Goal: Information Seeking & Learning: Learn about a topic

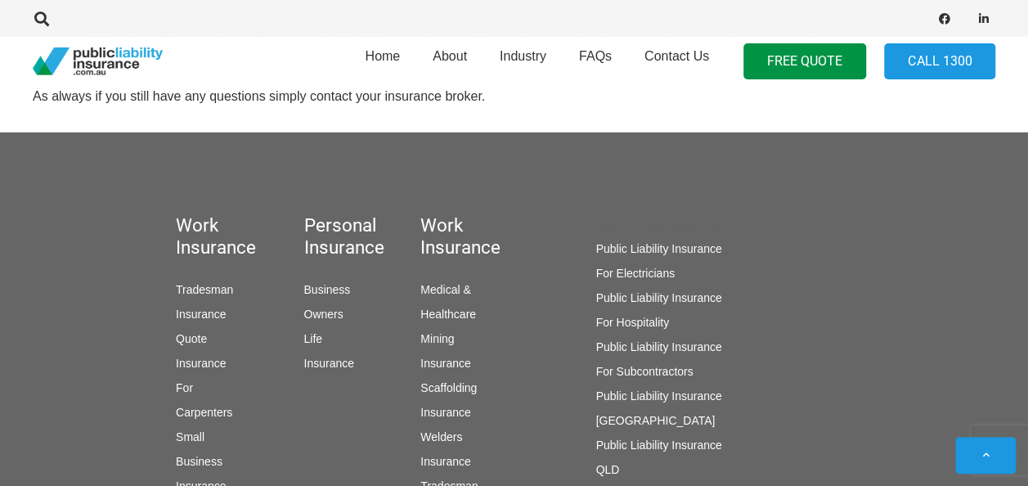
scroll to position [1518, 0]
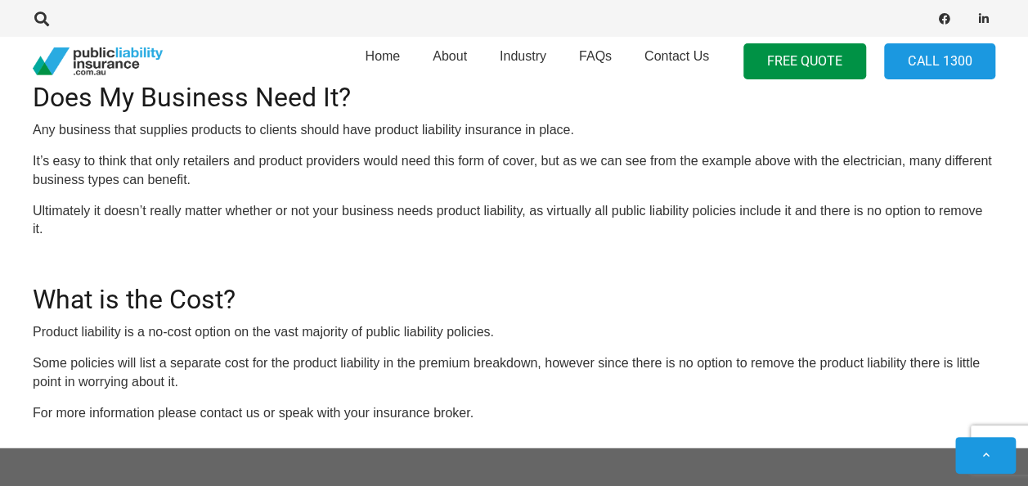
scroll to position [1188, 0]
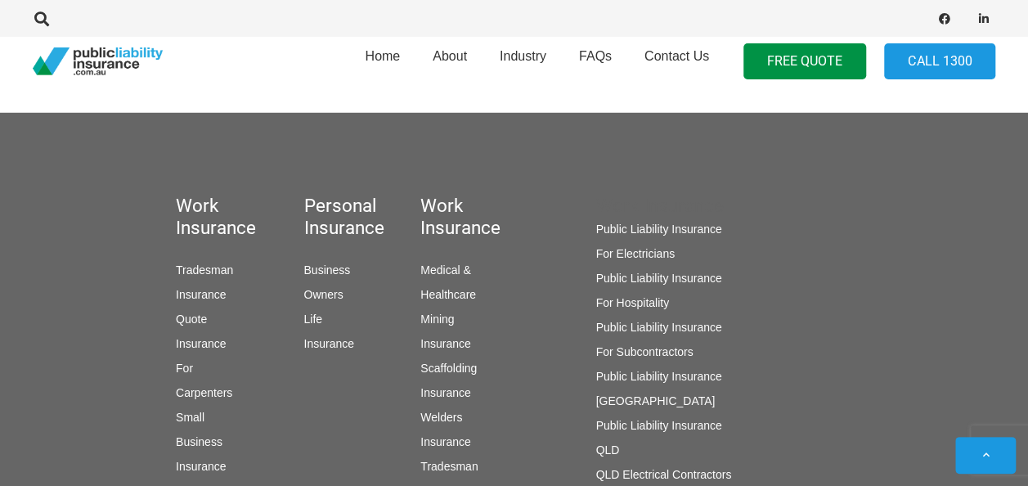
scroll to position [1542, 0]
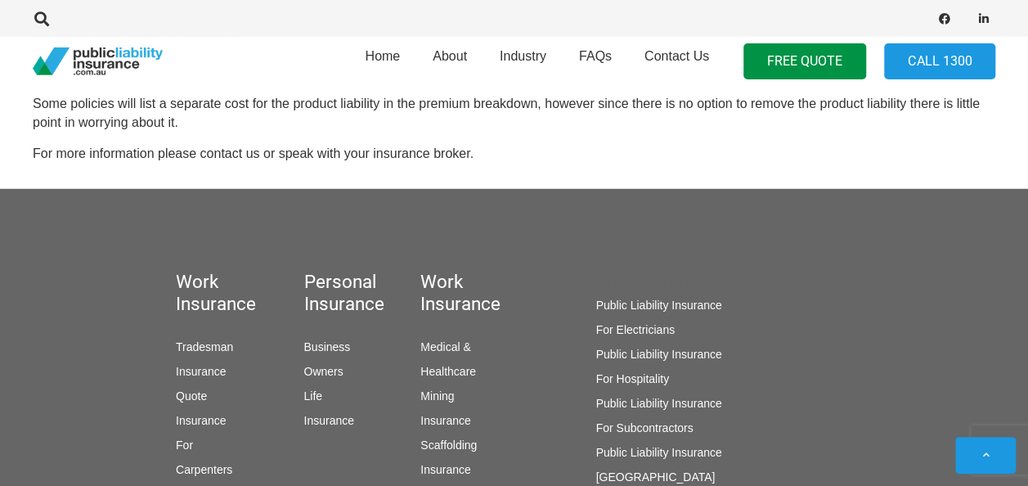
scroll to position [1526, 0]
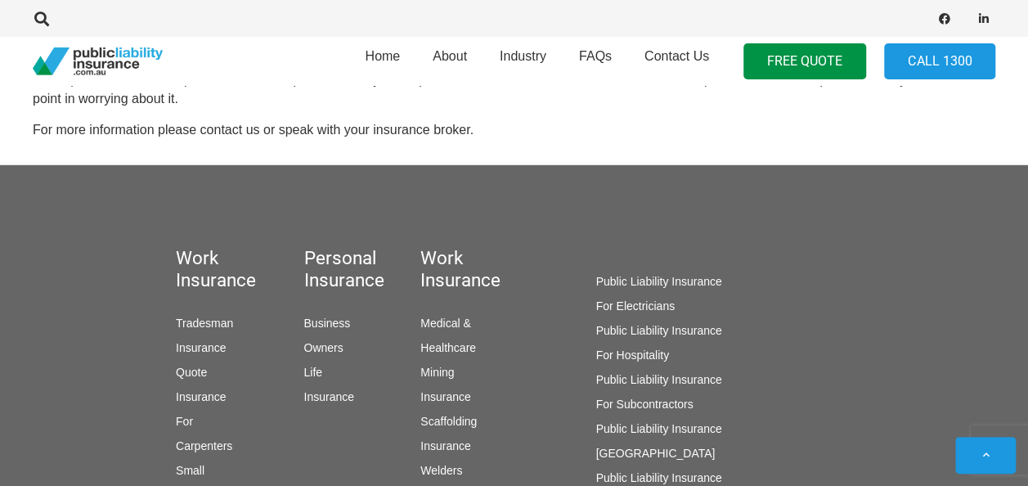
drag, startPoint x: 39, startPoint y: 219, endPoint x: 118, endPoint y: 350, distance: 152.6
drag, startPoint x: 118, startPoint y: 350, endPoint x: 90, endPoint y: 347, distance: 28.0
copy div "What is Product Liability? Product liability is very similar to public liabilit…"
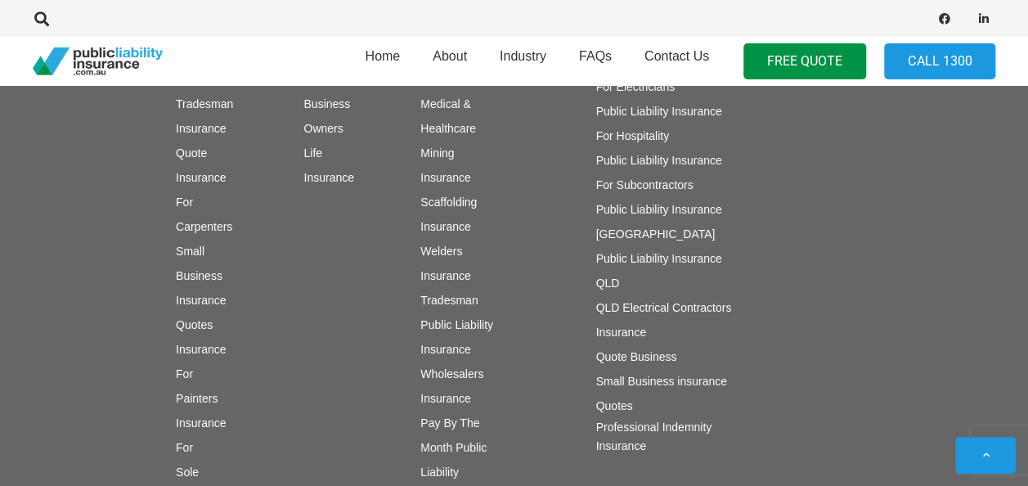
scroll to position [1853, 0]
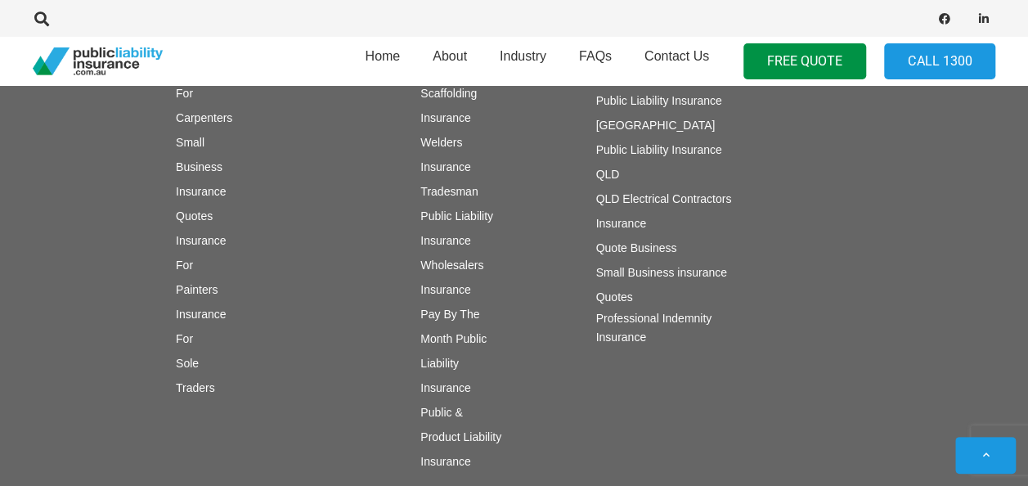
drag, startPoint x: 39, startPoint y: 141, endPoint x: 358, endPoint y: 405, distance: 414.1
drag, startPoint x: 358, startPoint y: 405, endPoint x: 349, endPoint y: 403, distance: 9.1
copy div "Claim Example An electrician installed a power point into a home, and a few day…"
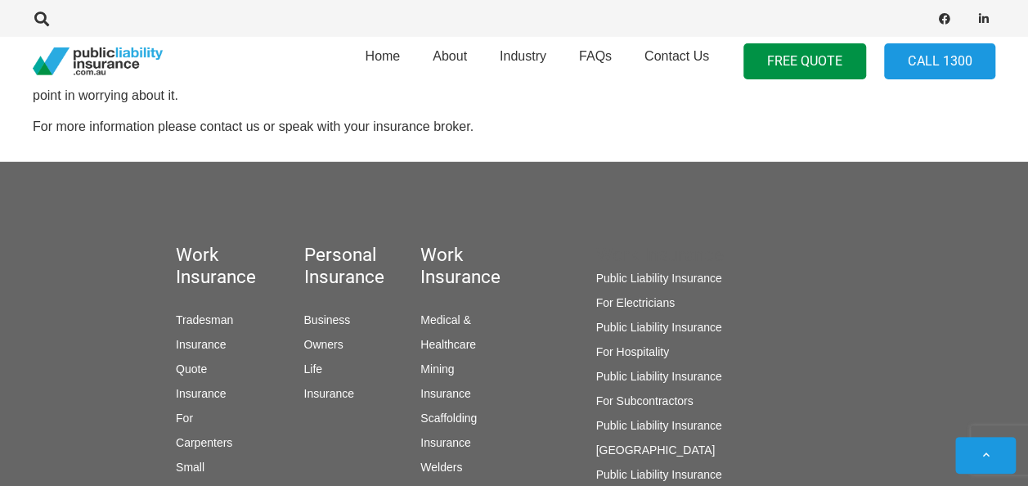
scroll to position [1526, 0]
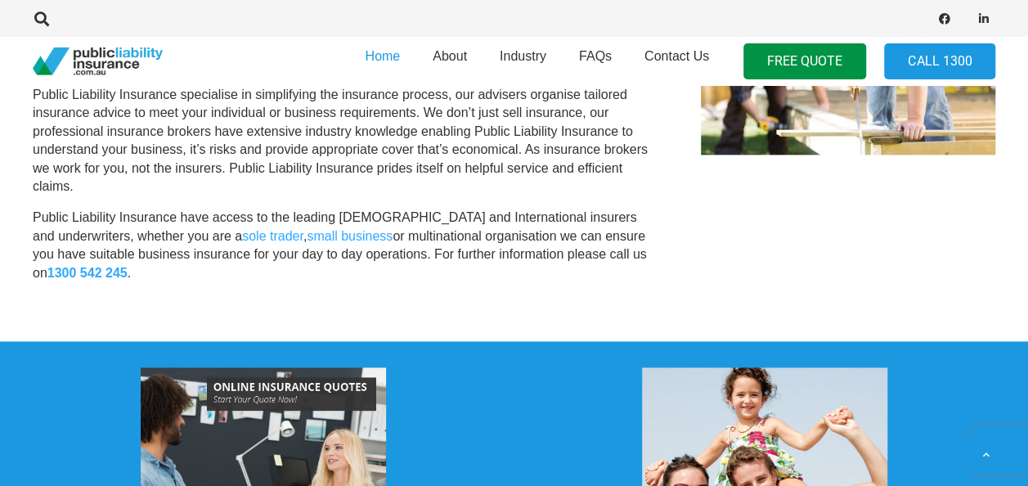
scroll to position [940, 0]
